Goal: Navigation & Orientation: Find specific page/section

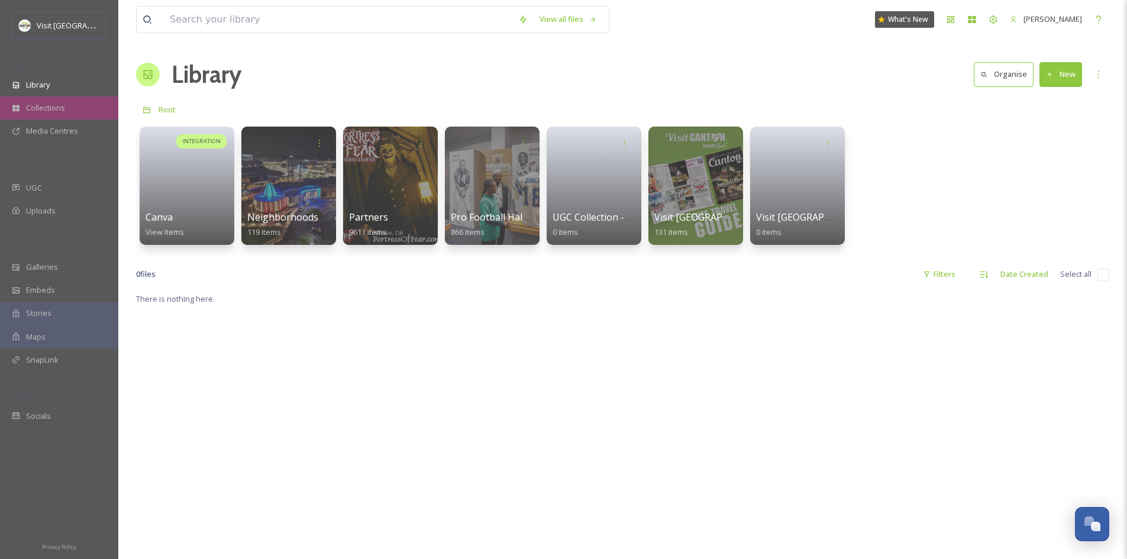
click at [42, 110] on span "Collections" at bounding box center [45, 107] width 39 height 11
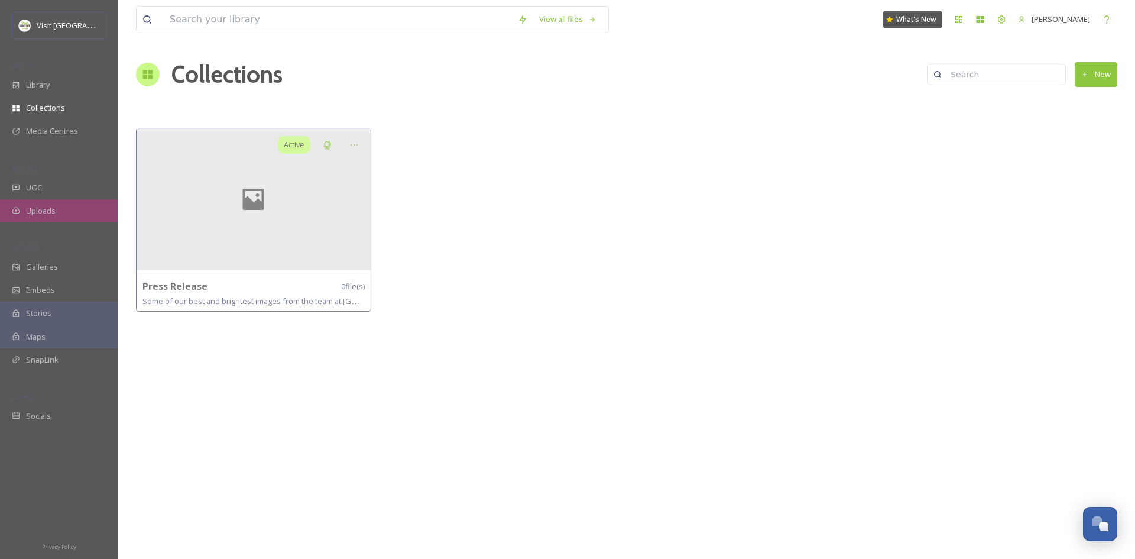
click at [48, 208] on span "Uploads" at bounding box center [41, 210] width 30 height 11
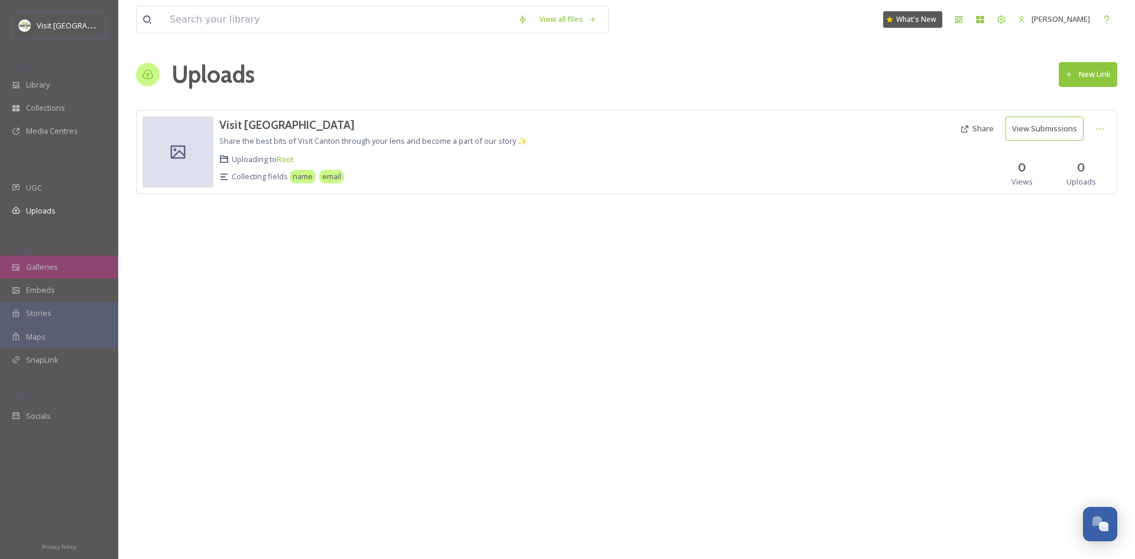
click at [49, 269] on span "Galleries" at bounding box center [42, 266] width 32 height 11
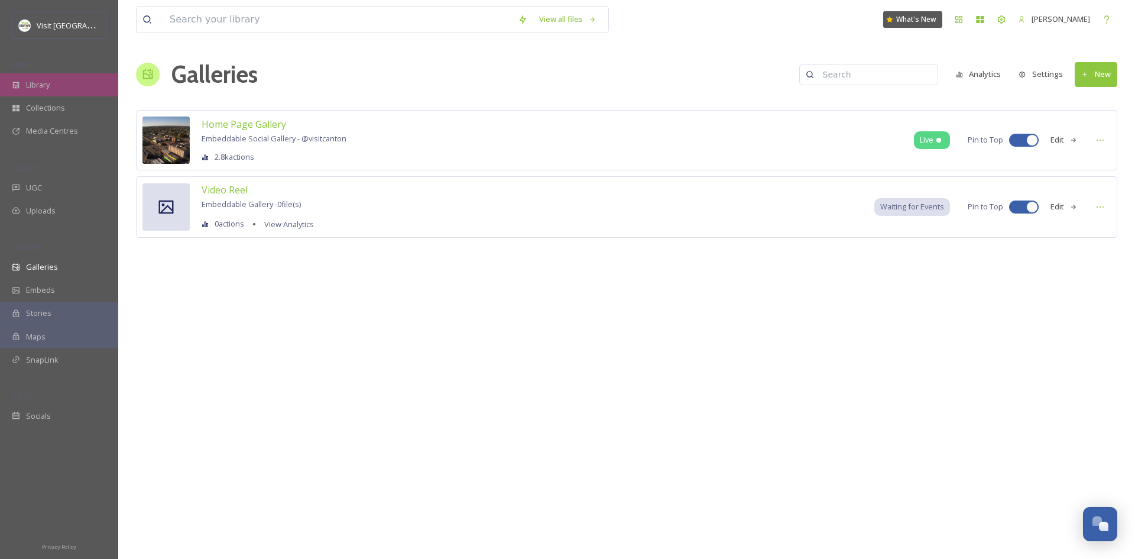
click at [43, 83] on span "Library" at bounding box center [38, 84] width 24 height 11
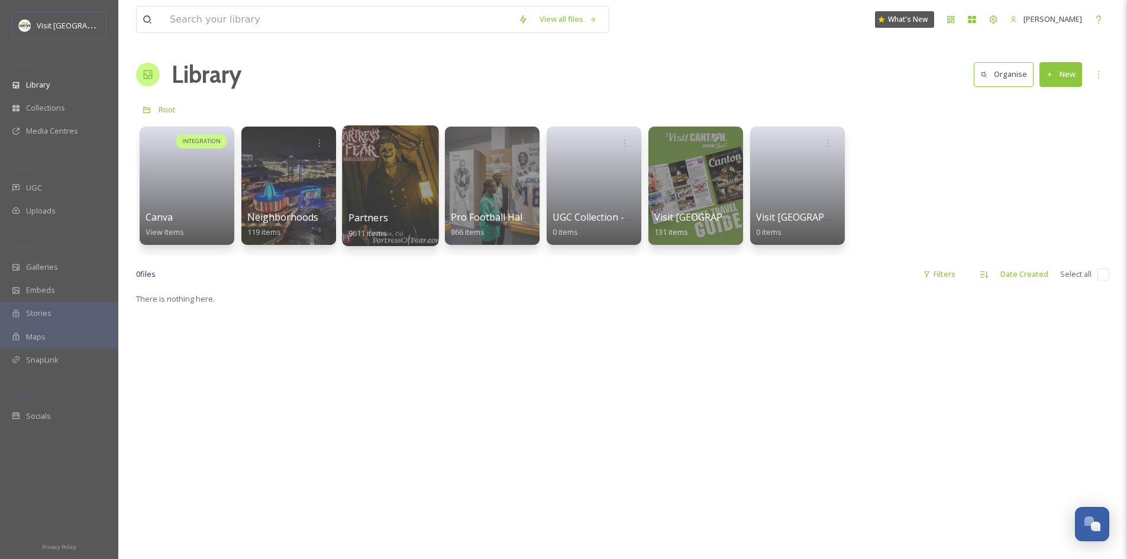
click at [382, 203] on div at bounding box center [390, 185] width 96 height 121
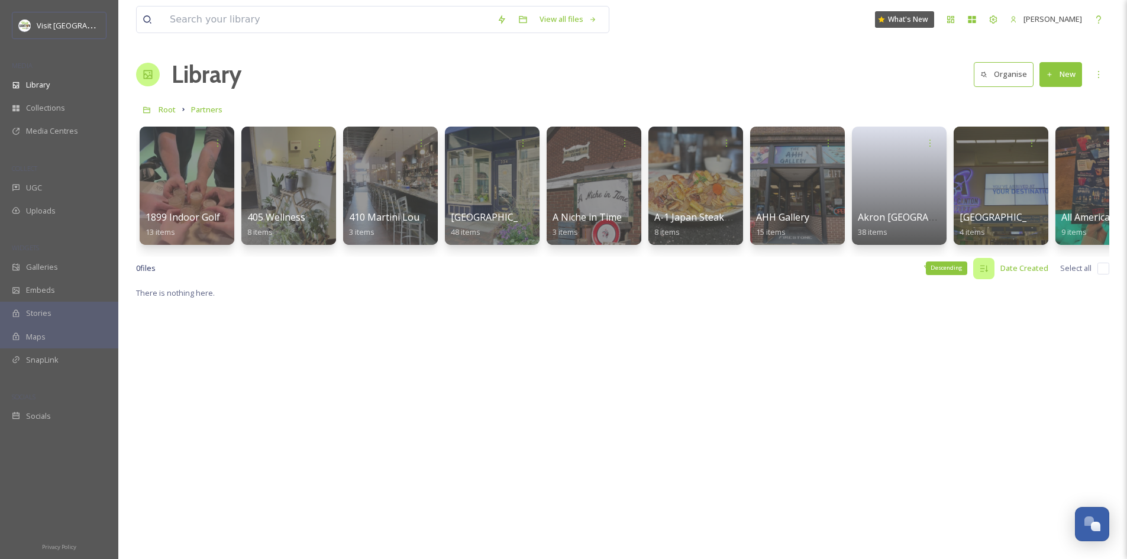
click at [986, 273] on icon at bounding box center [983, 268] width 9 height 9
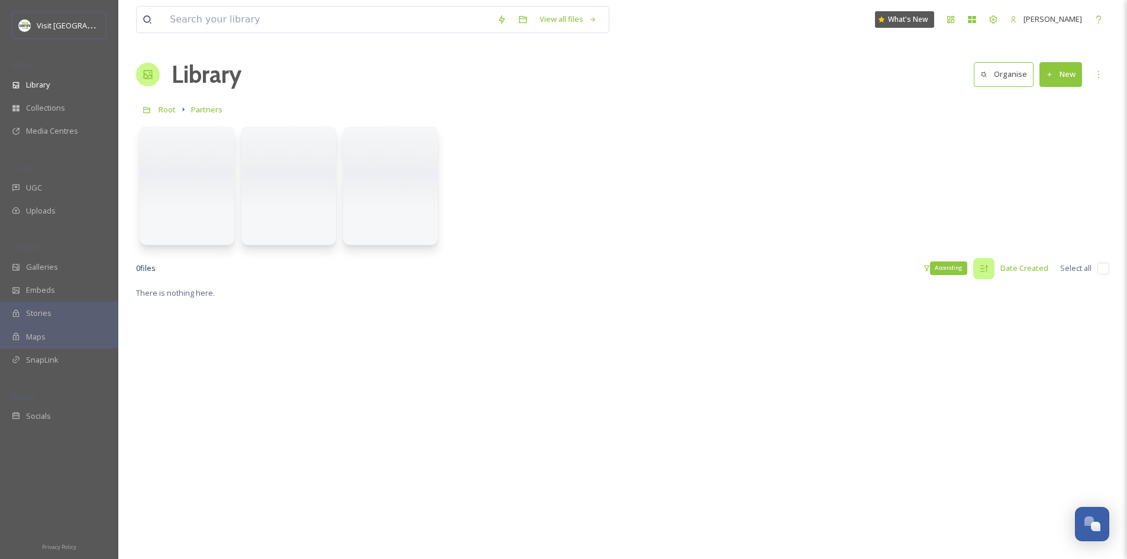
click at [988, 268] on icon at bounding box center [983, 268] width 9 height 9
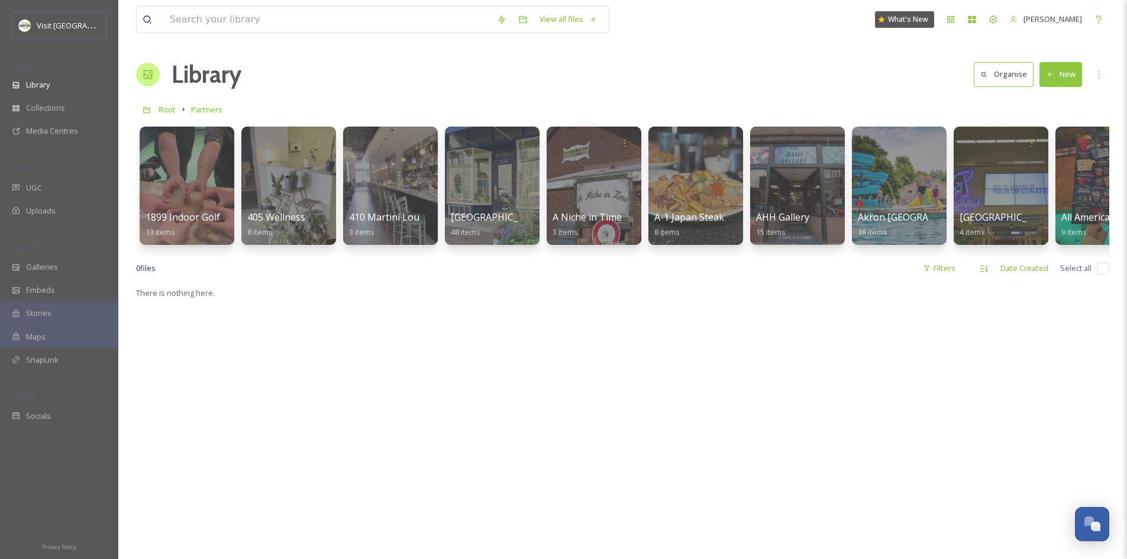
click at [999, 76] on button "Organise" at bounding box center [1003, 74] width 60 height 24
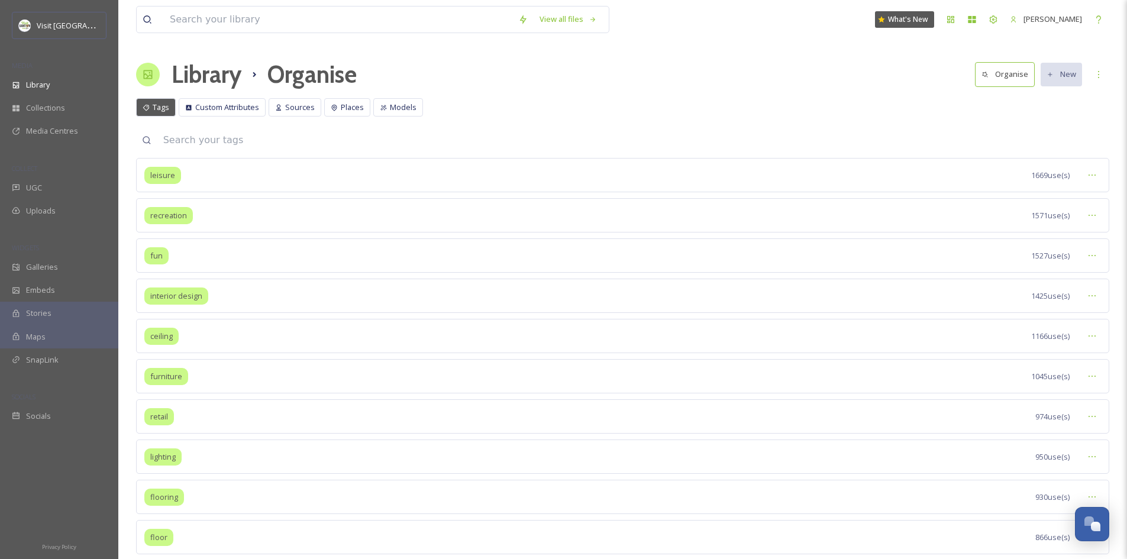
click at [996, 79] on button "Organise" at bounding box center [1005, 74] width 60 height 24
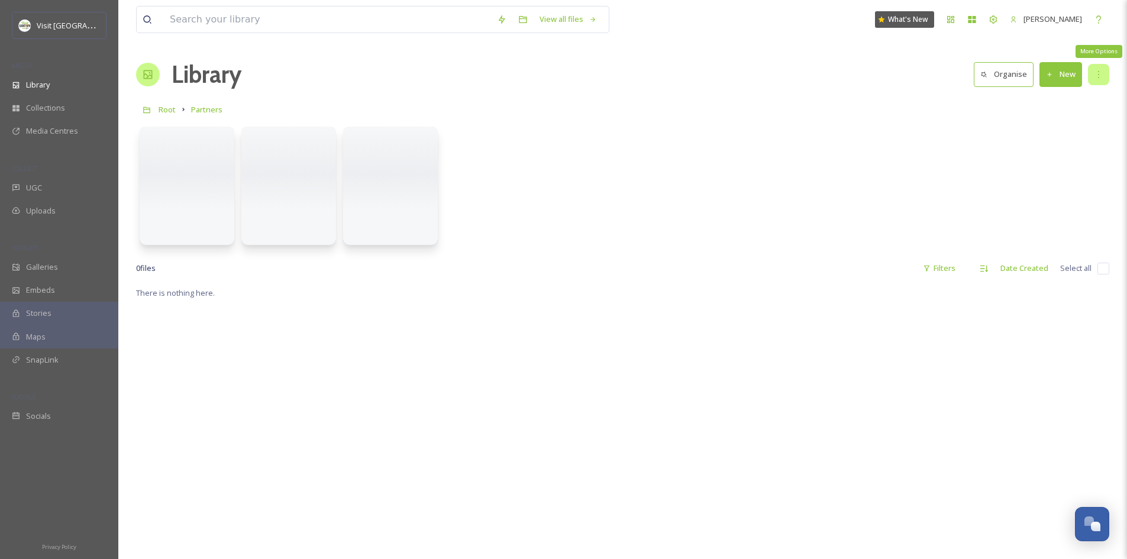
click at [1102, 73] on icon at bounding box center [1097, 74] width 9 height 9
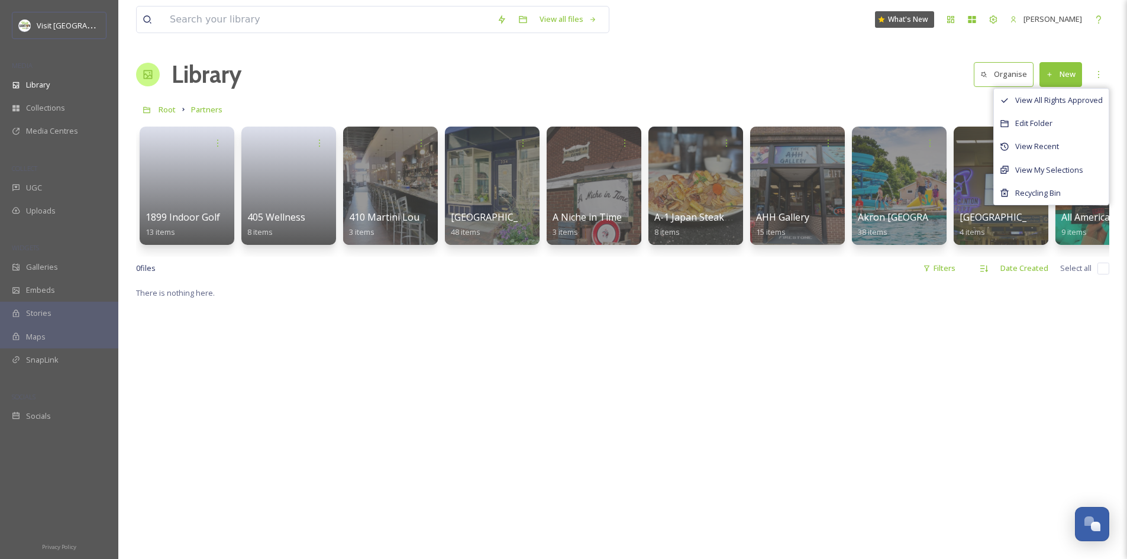
click at [917, 367] on div "There is nothing here." at bounding box center [622, 565] width 973 height 559
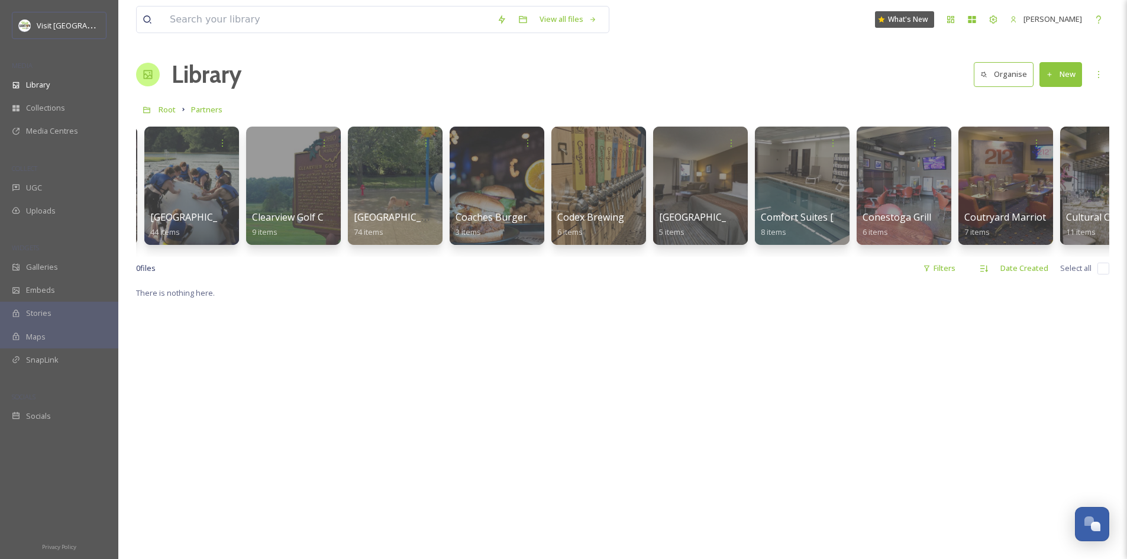
scroll to position [0, 6693]
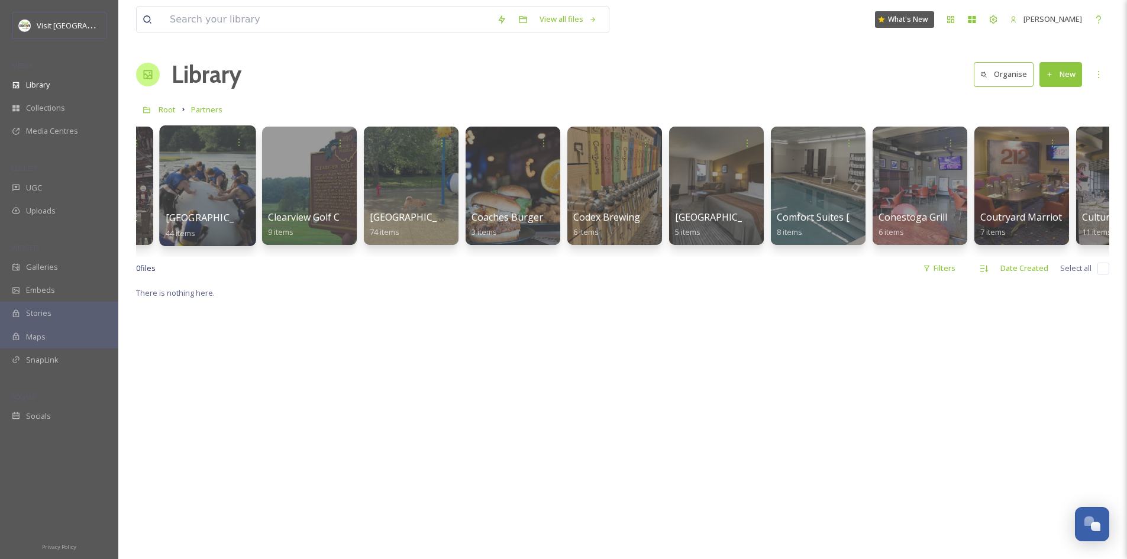
click at [212, 193] on div at bounding box center [207, 185] width 96 height 121
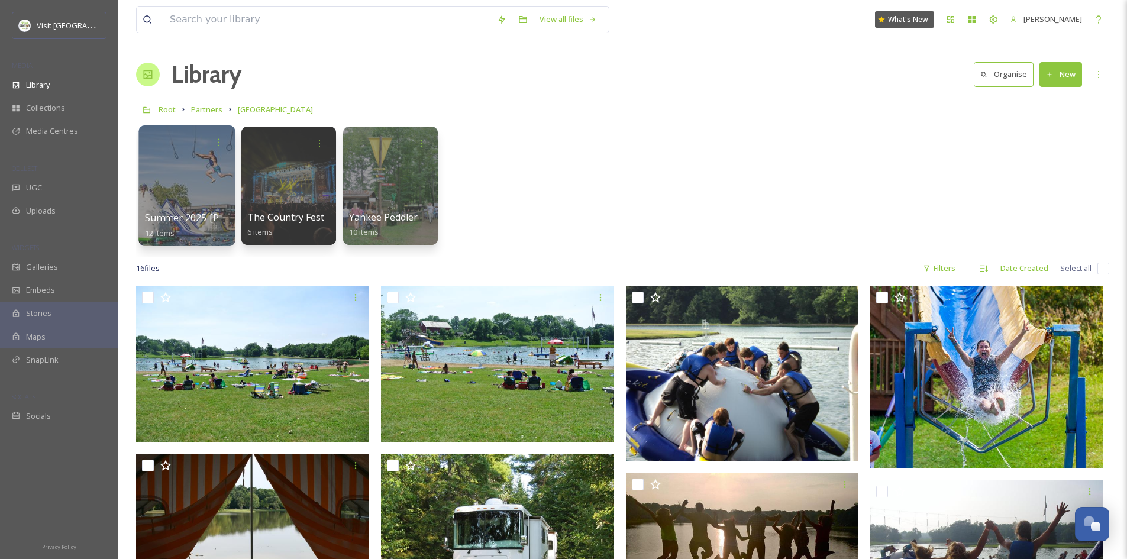
click at [179, 171] on div at bounding box center [186, 185] width 96 height 121
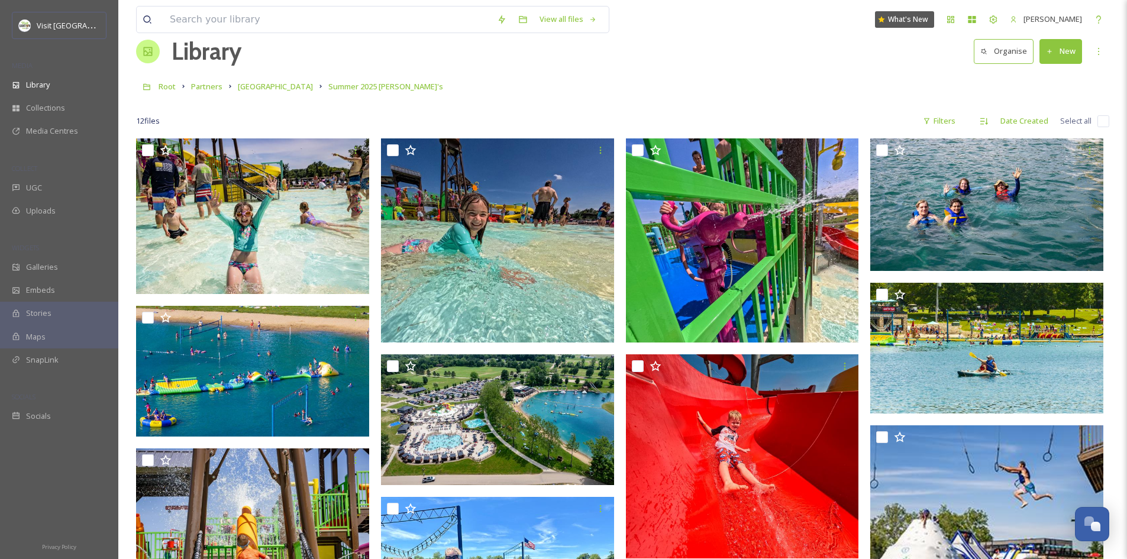
scroll to position [16, 0]
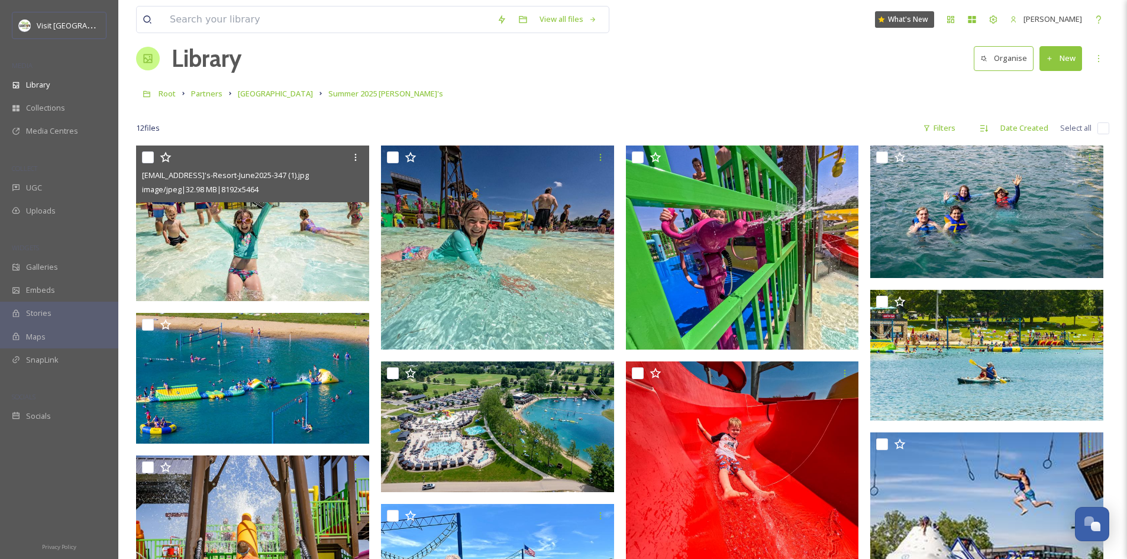
click at [276, 258] on img at bounding box center [252, 223] width 233 height 156
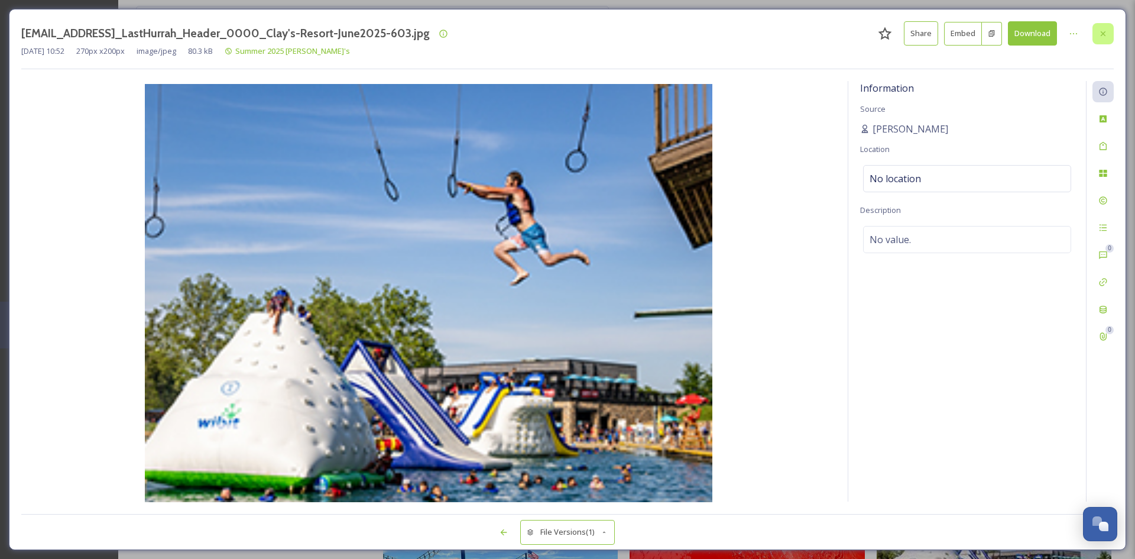
click at [1105, 37] on icon at bounding box center [1103, 33] width 9 height 9
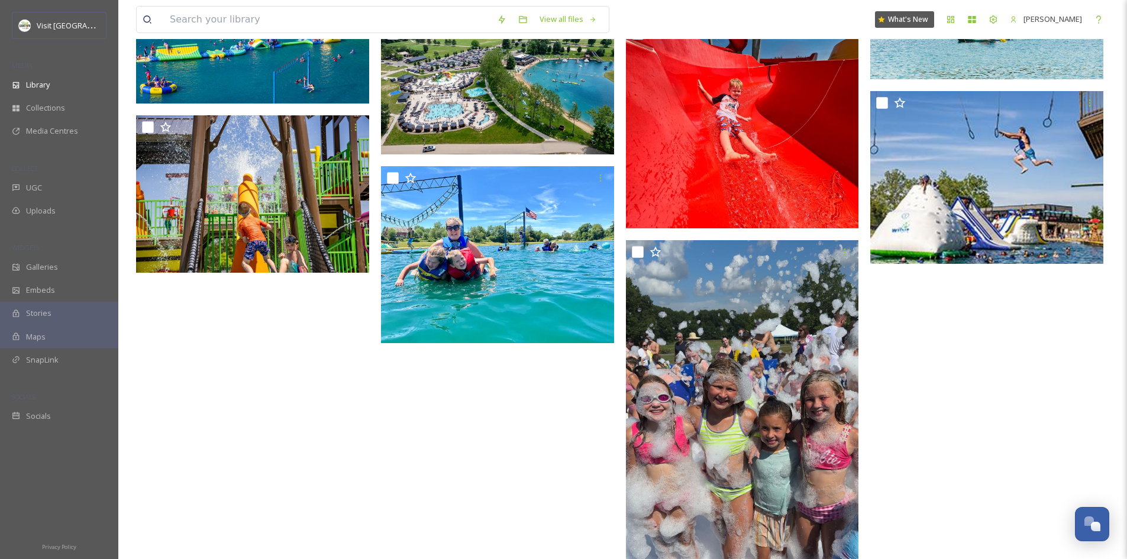
scroll to position [353, 0]
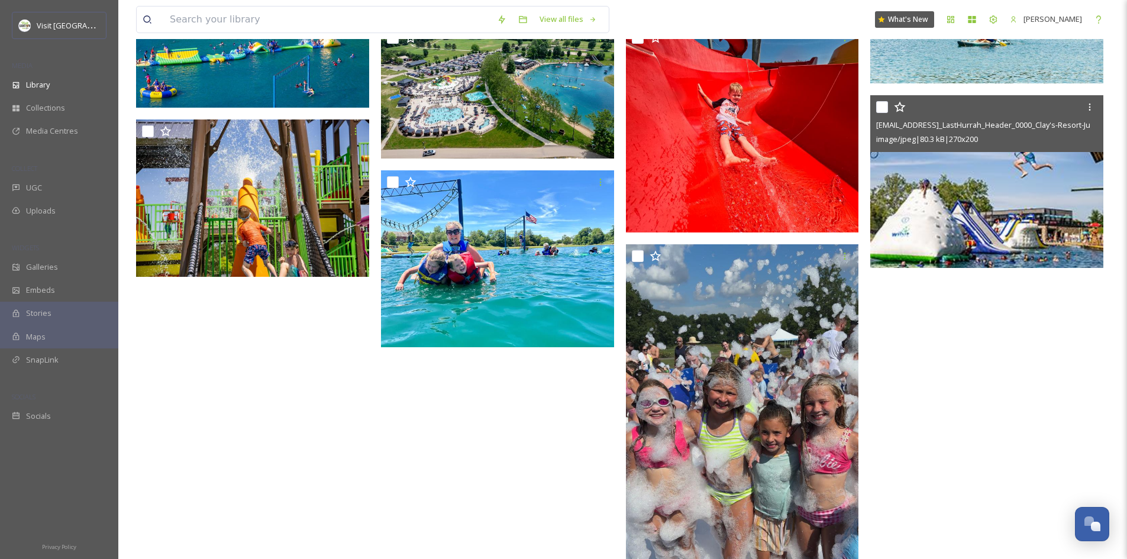
click at [962, 182] on img at bounding box center [986, 181] width 233 height 173
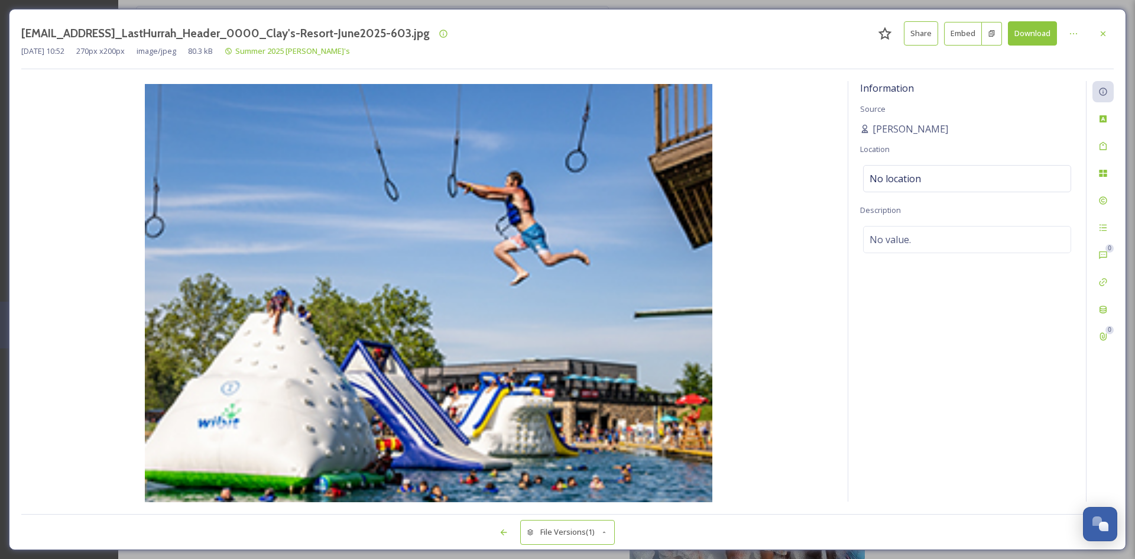
click at [748, 264] on img at bounding box center [428, 294] width 815 height 420
click at [545, 279] on img at bounding box center [428, 294] width 815 height 420
click at [1108, 37] on div at bounding box center [1103, 33] width 21 height 21
